Goal: Task Accomplishment & Management: Manage account settings

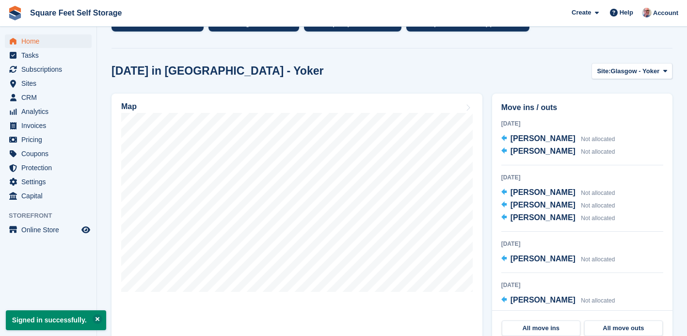
scroll to position [238, 0]
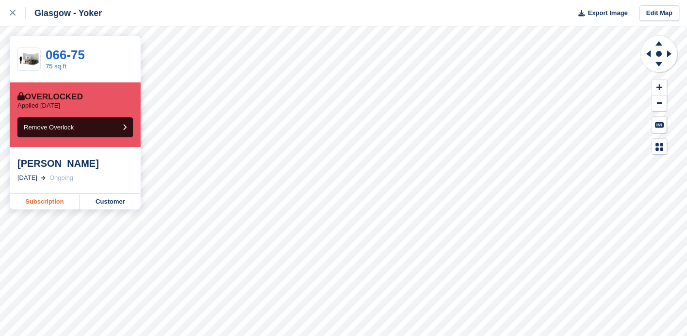
click at [43, 202] on link "Subscription" at bounding box center [45, 202] width 70 height 16
click at [13, 15] on icon at bounding box center [13, 13] width 6 height 6
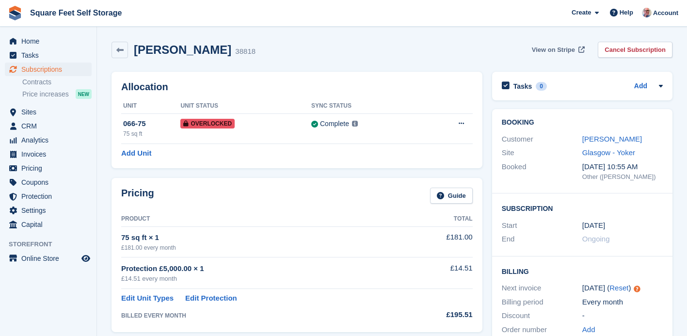
click at [543, 49] on span "View on Stripe" at bounding box center [553, 50] width 43 height 10
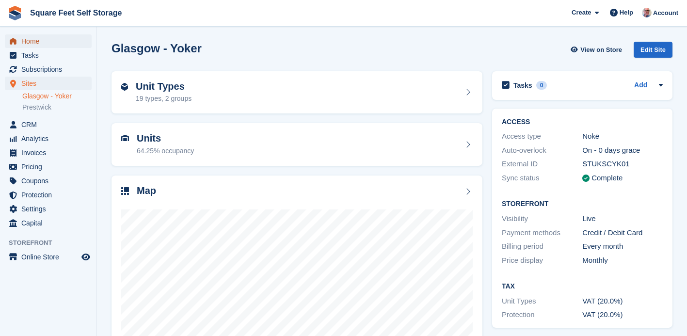
click at [38, 37] on span "Home" at bounding box center [50, 41] width 58 height 14
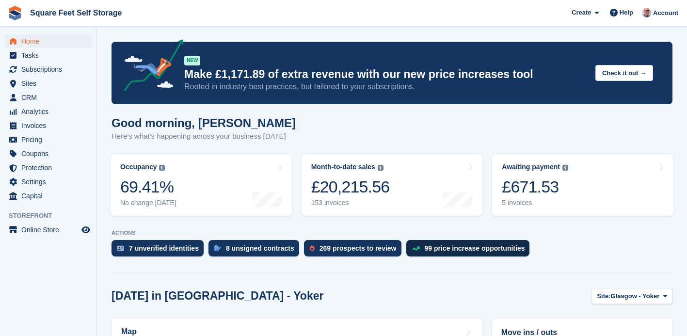
click at [443, 246] on div "99 price increase opportunities" at bounding box center [475, 248] width 100 height 8
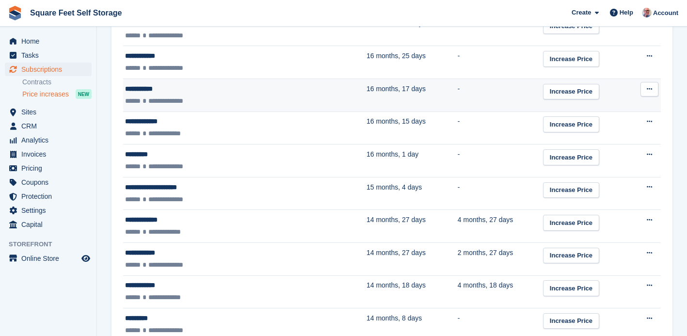
scroll to position [1503, 0]
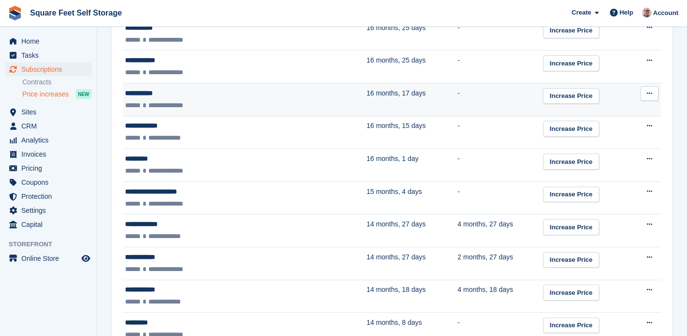
click at [183, 169] on span "**********" at bounding box center [169, 170] width 30 height 7
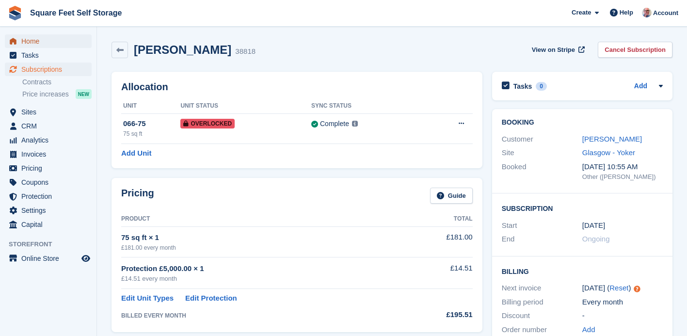
click at [42, 43] on span "Home" at bounding box center [50, 41] width 58 height 14
